Goal: Navigation & Orientation: Find specific page/section

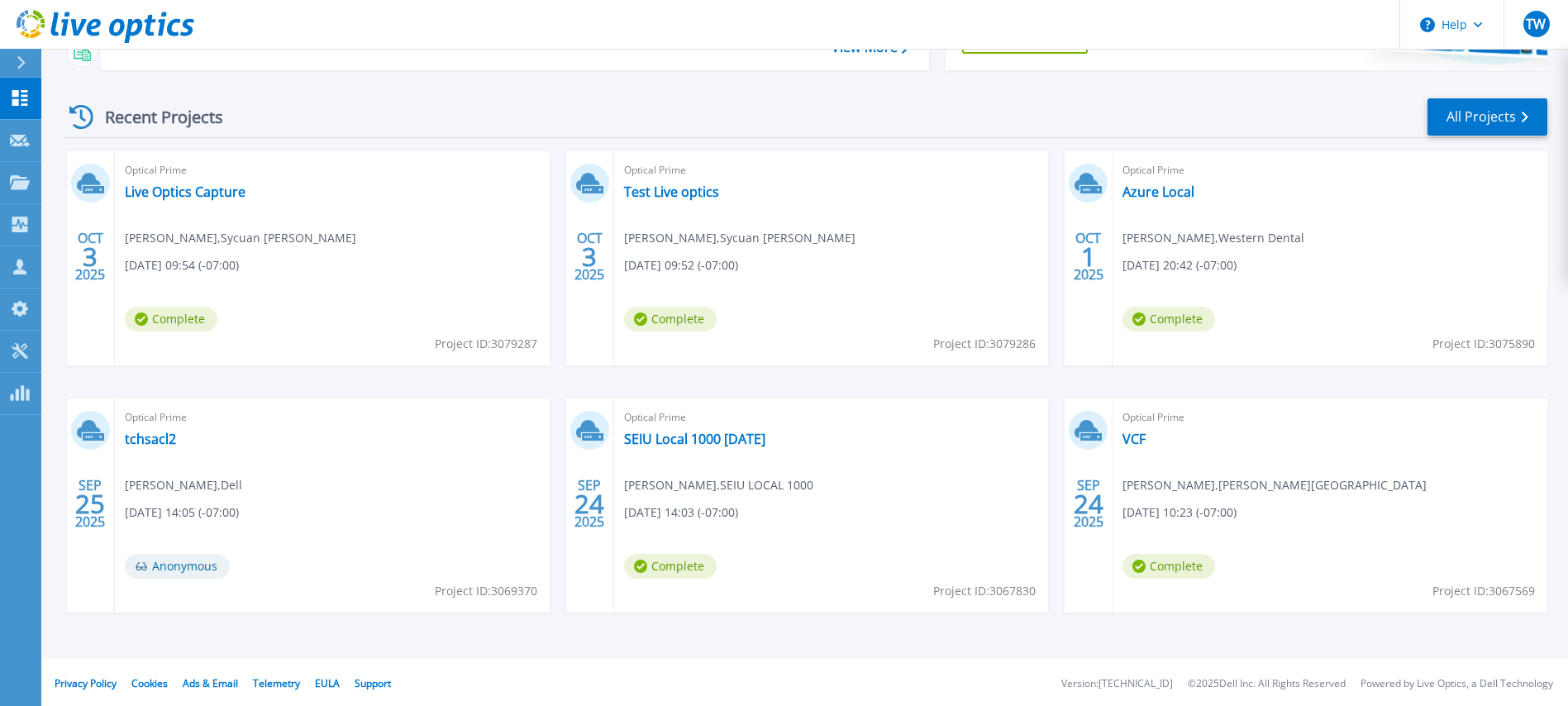
scroll to position [210, 0]
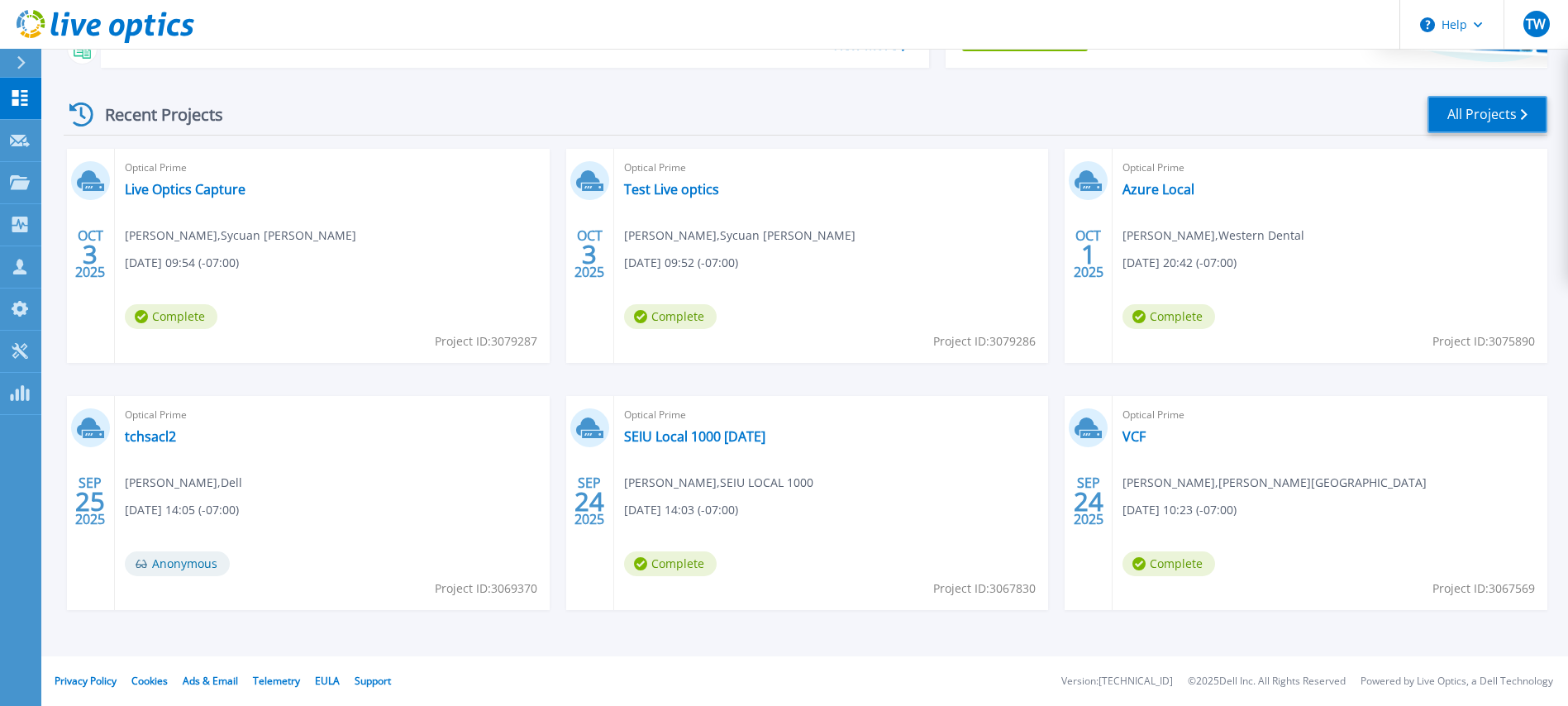
click at [1452, 121] on link "All Projects" at bounding box center [1487, 114] width 120 height 37
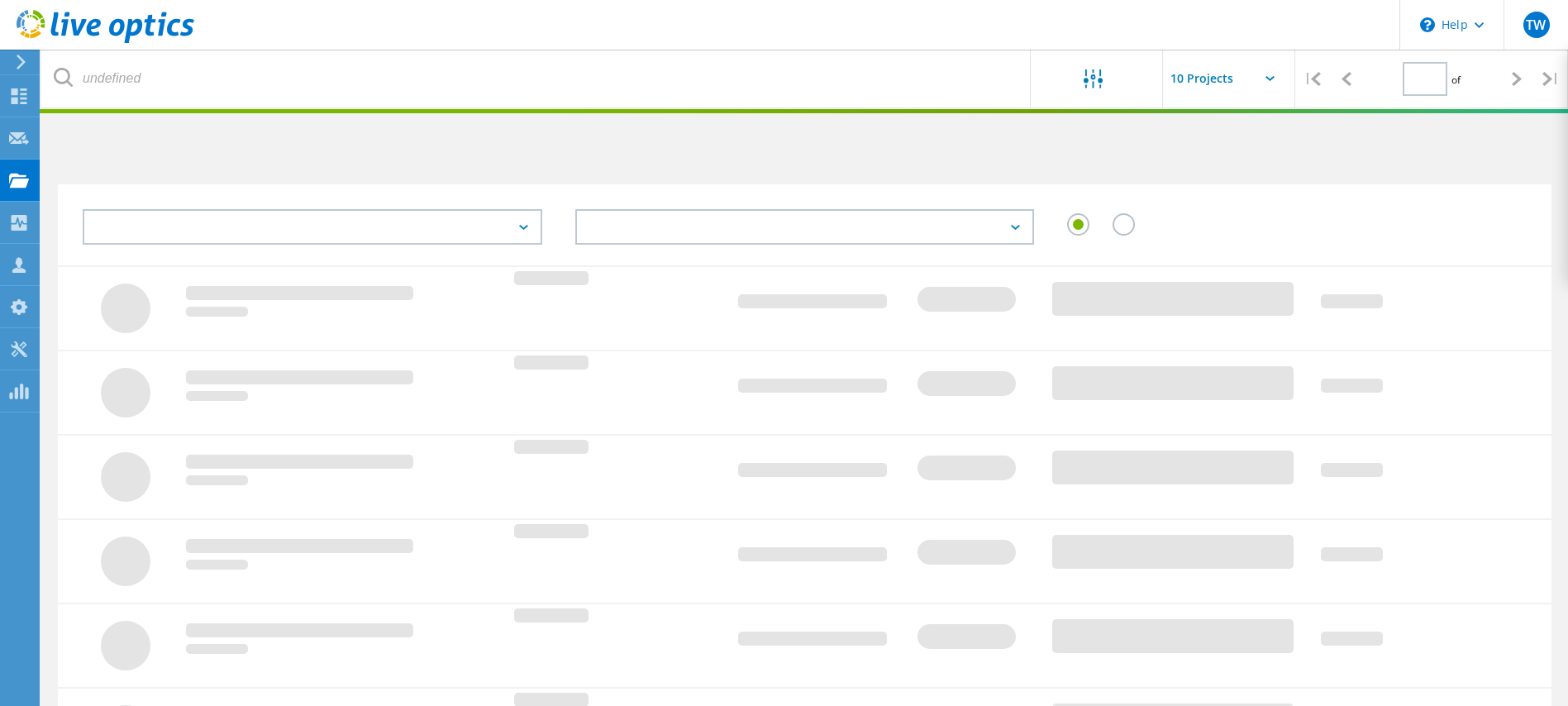
type input "1"
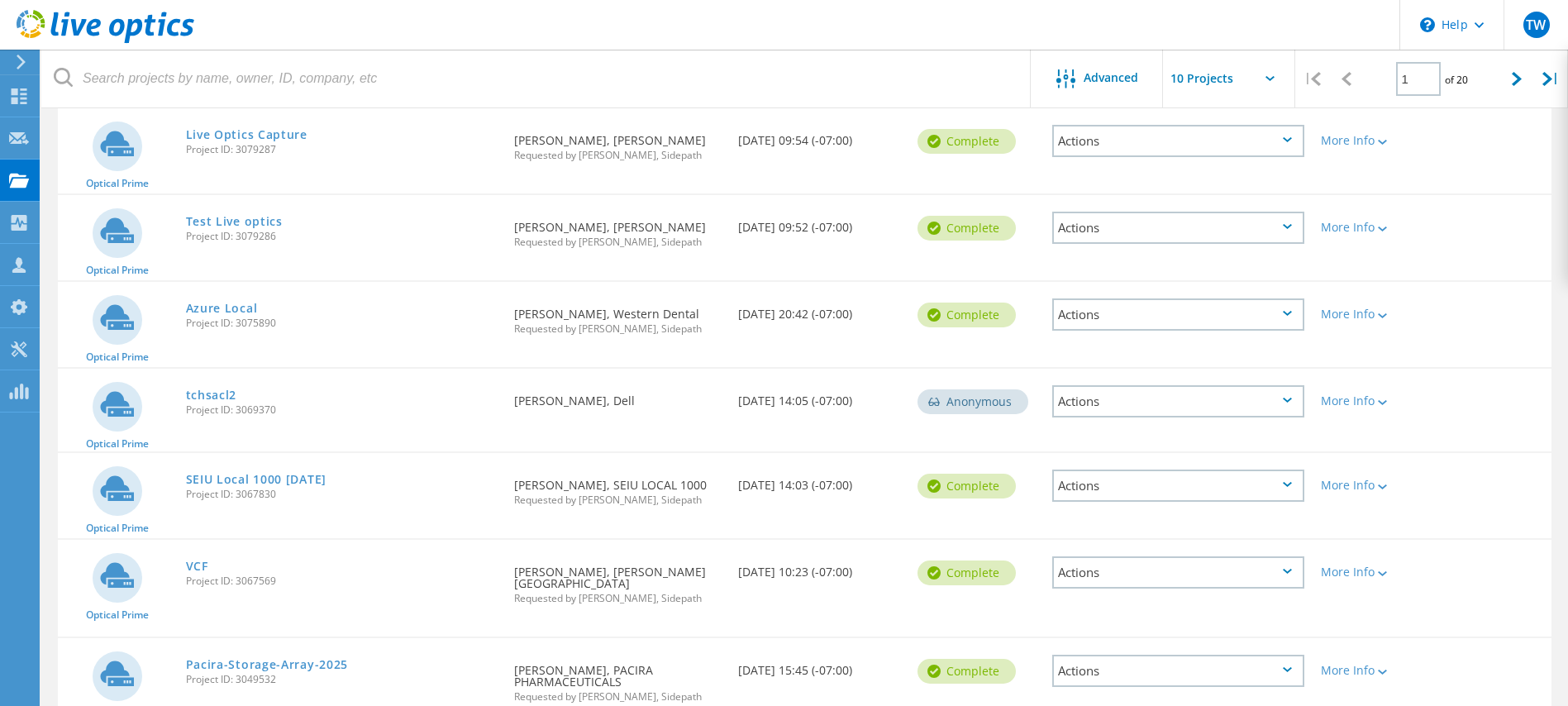
scroll to position [206, 0]
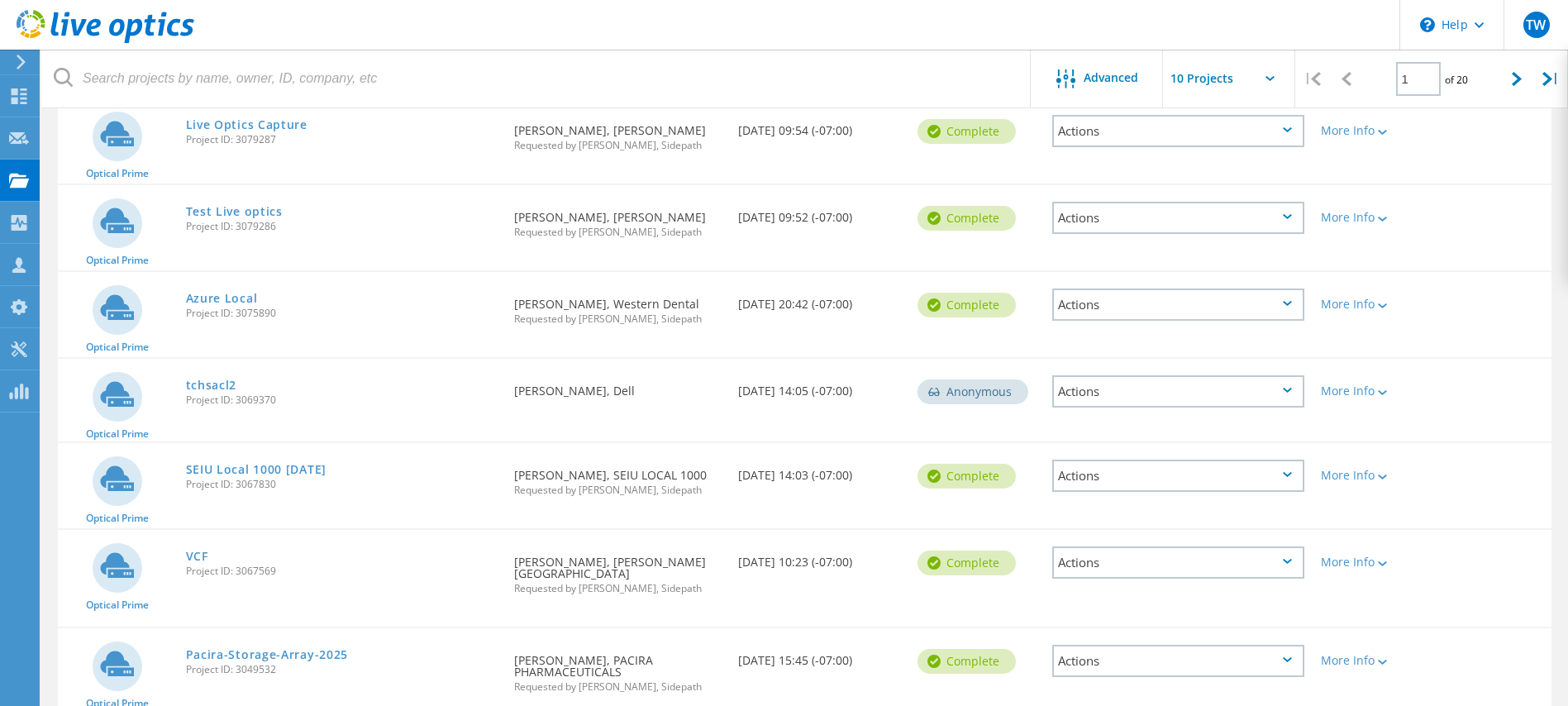
click at [106, 24] on icon at bounding box center [106, 27] width 178 height 34
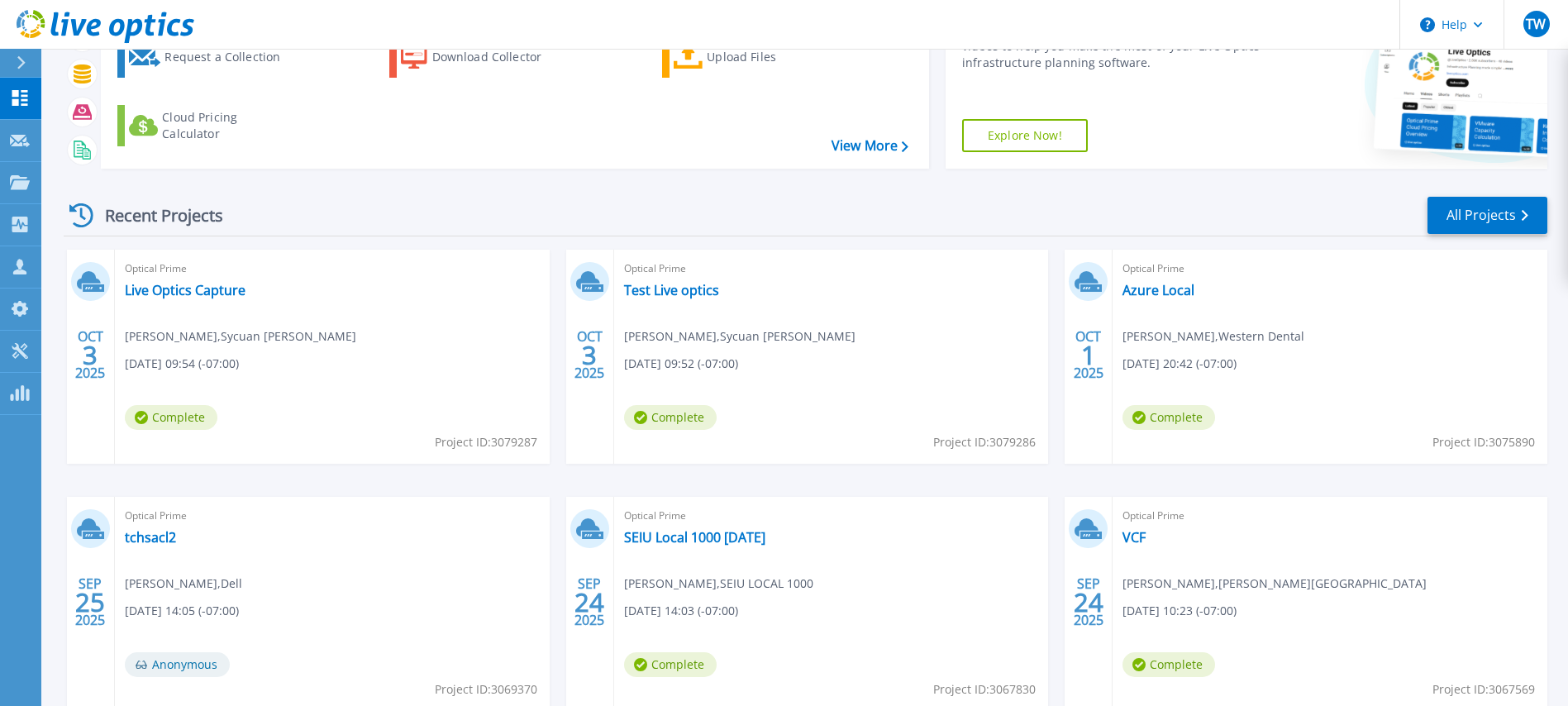
scroll to position [114, 0]
